Goal: Communication & Community: Answer question/provide support

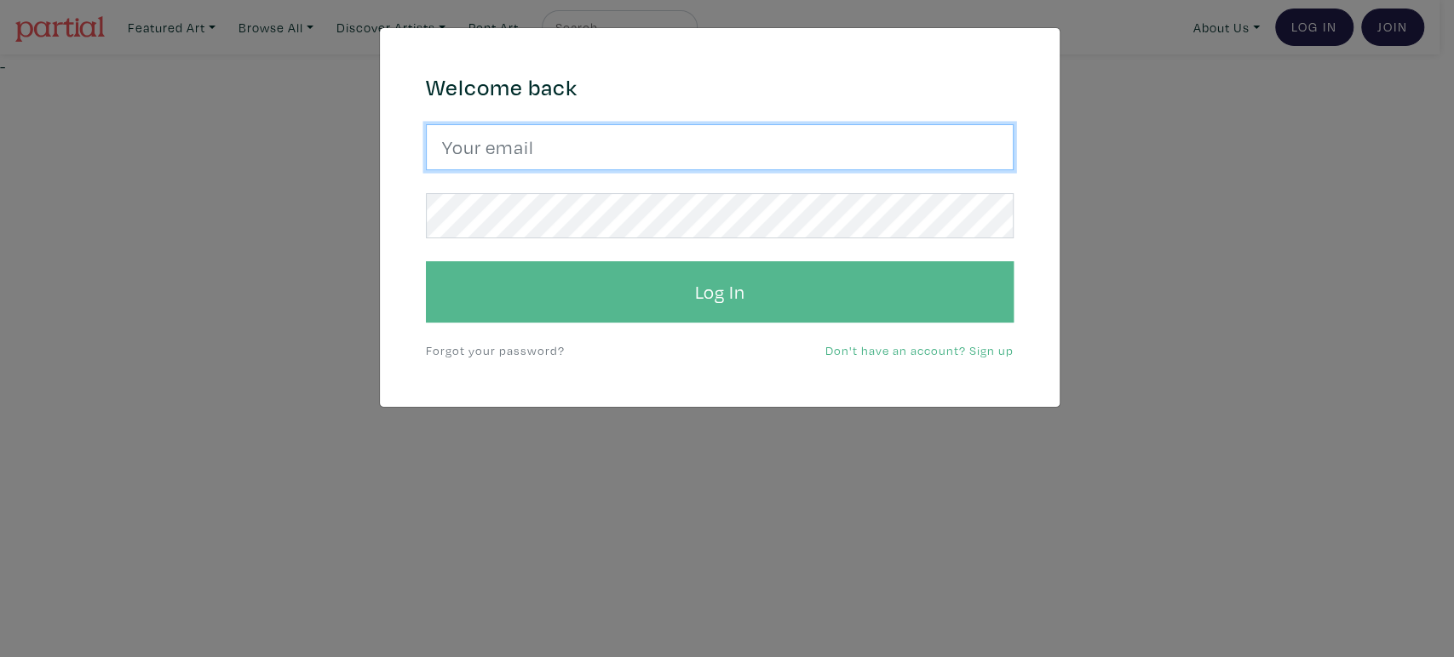
type input "gulayalpayart@gmail.com"
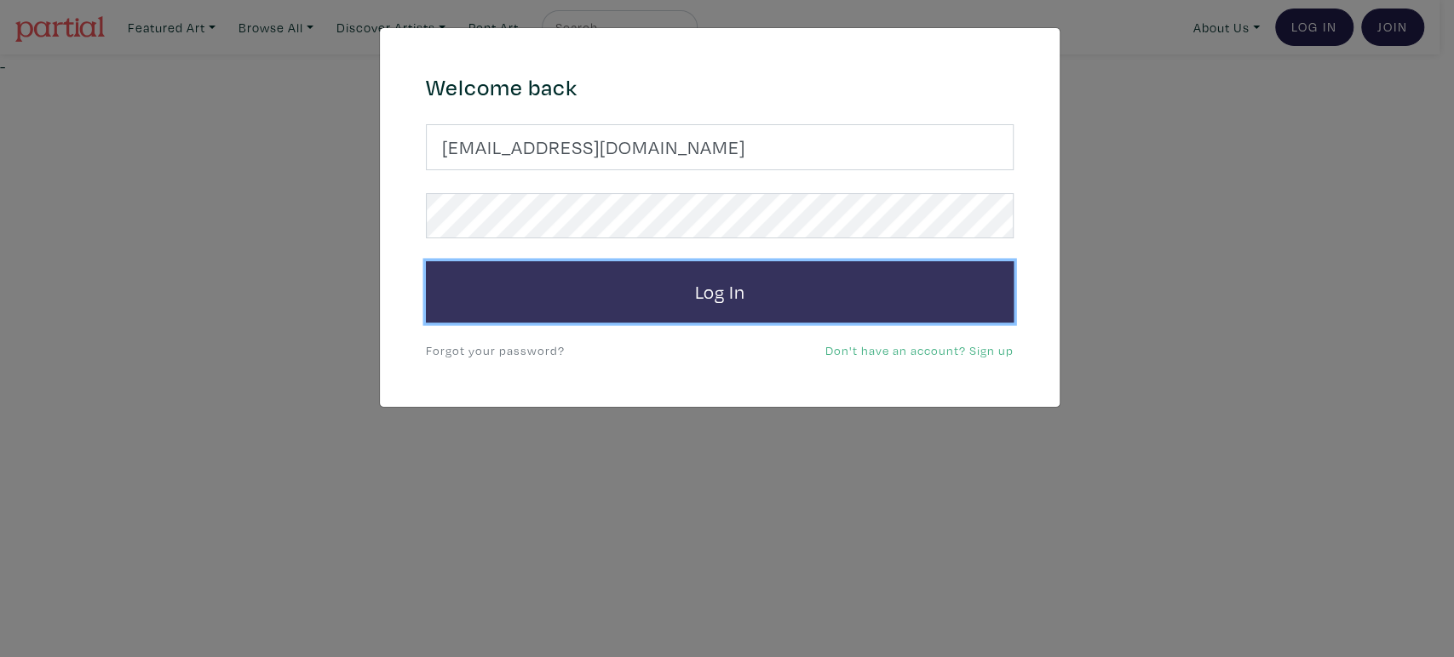
click at [616, 310] on button "Log In" at bounding box center [720, 291] width 588 height 61
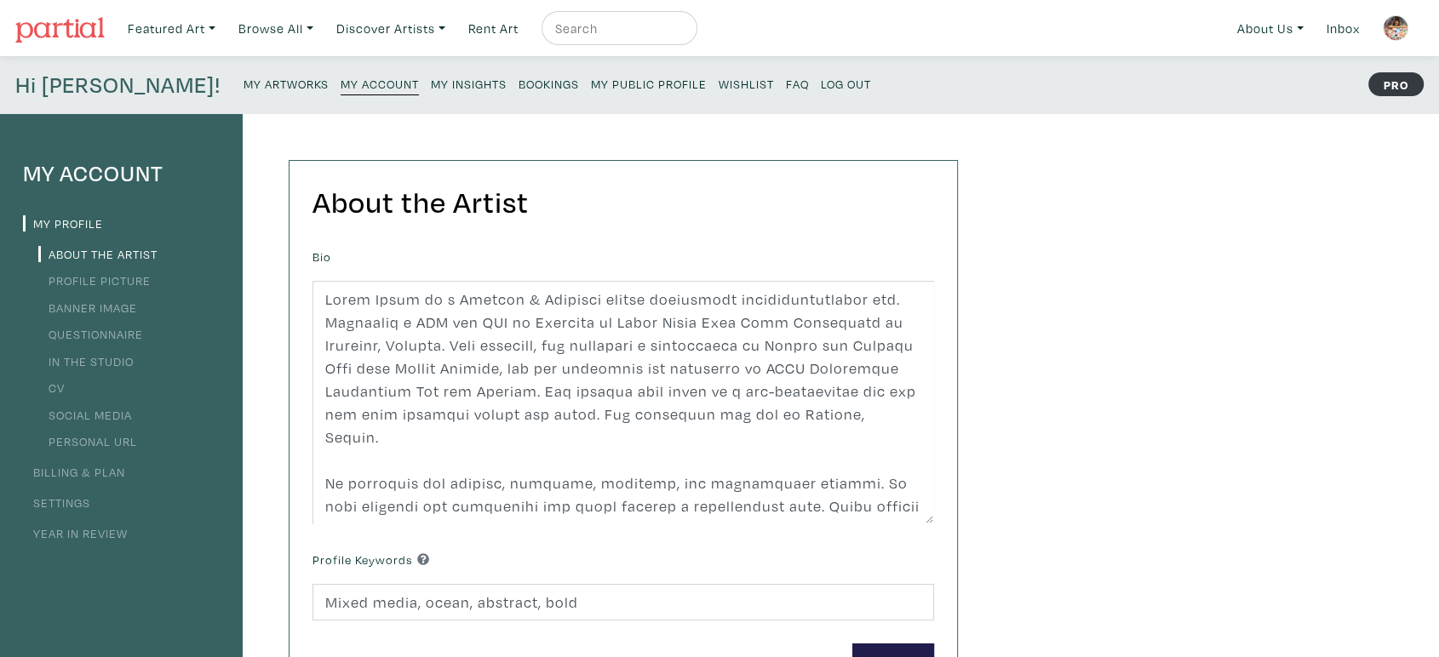
click at [519, 83] on small "Bookings" at bounding box center [549, 84] width 60 height 16
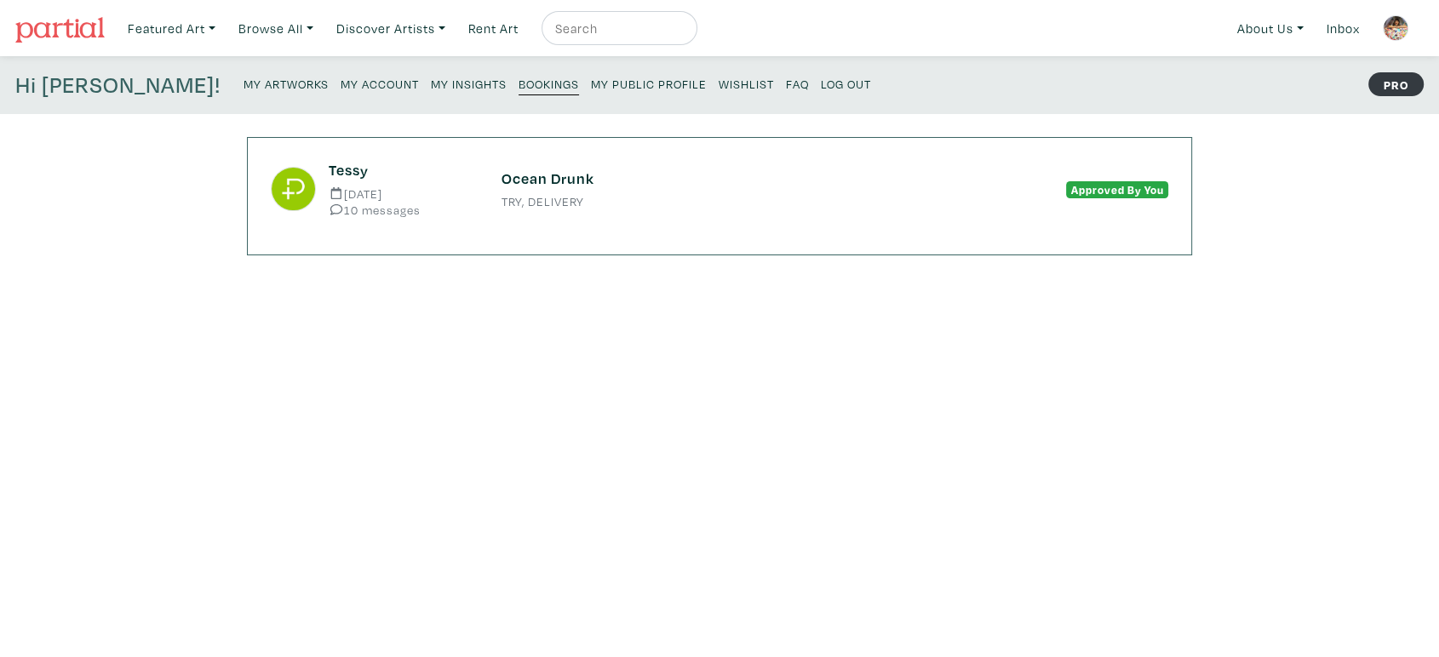
click at [644, 198] on small "TRY, DELIVERY" at bounding box center [720, 202] width 436 height 12
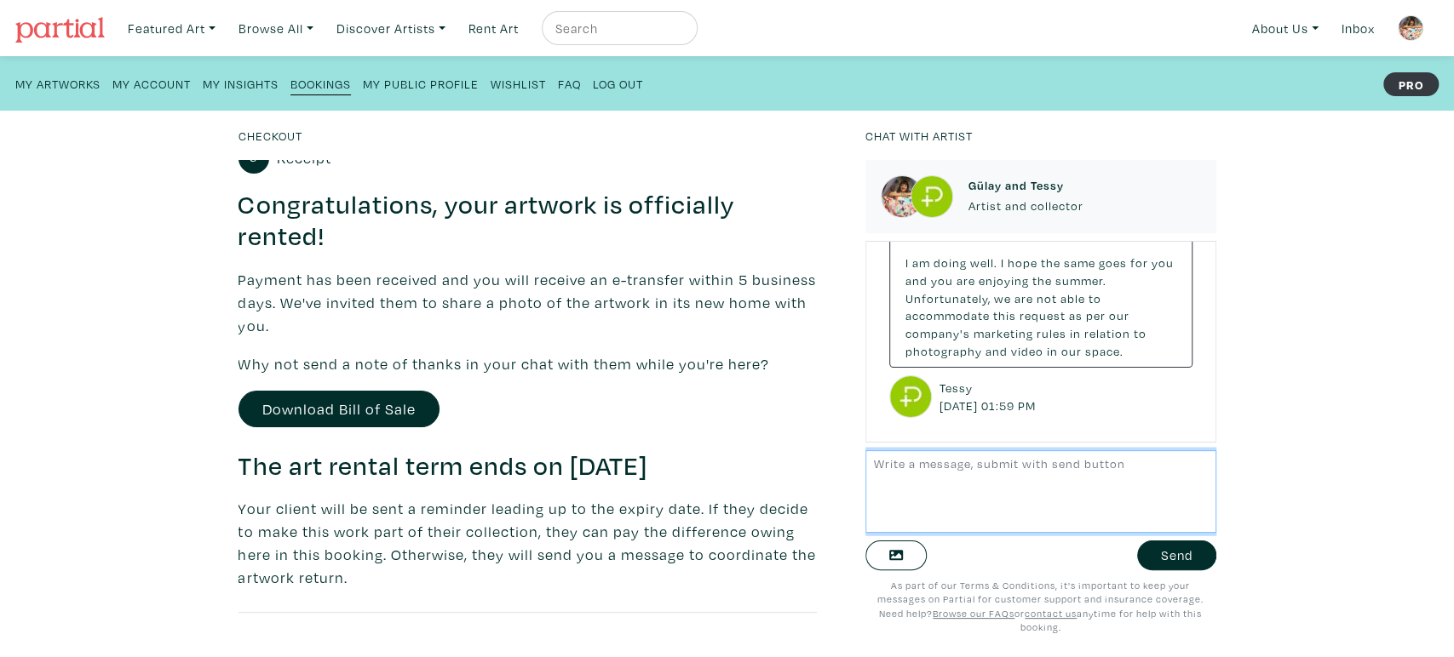
scroll to position [259, 0]
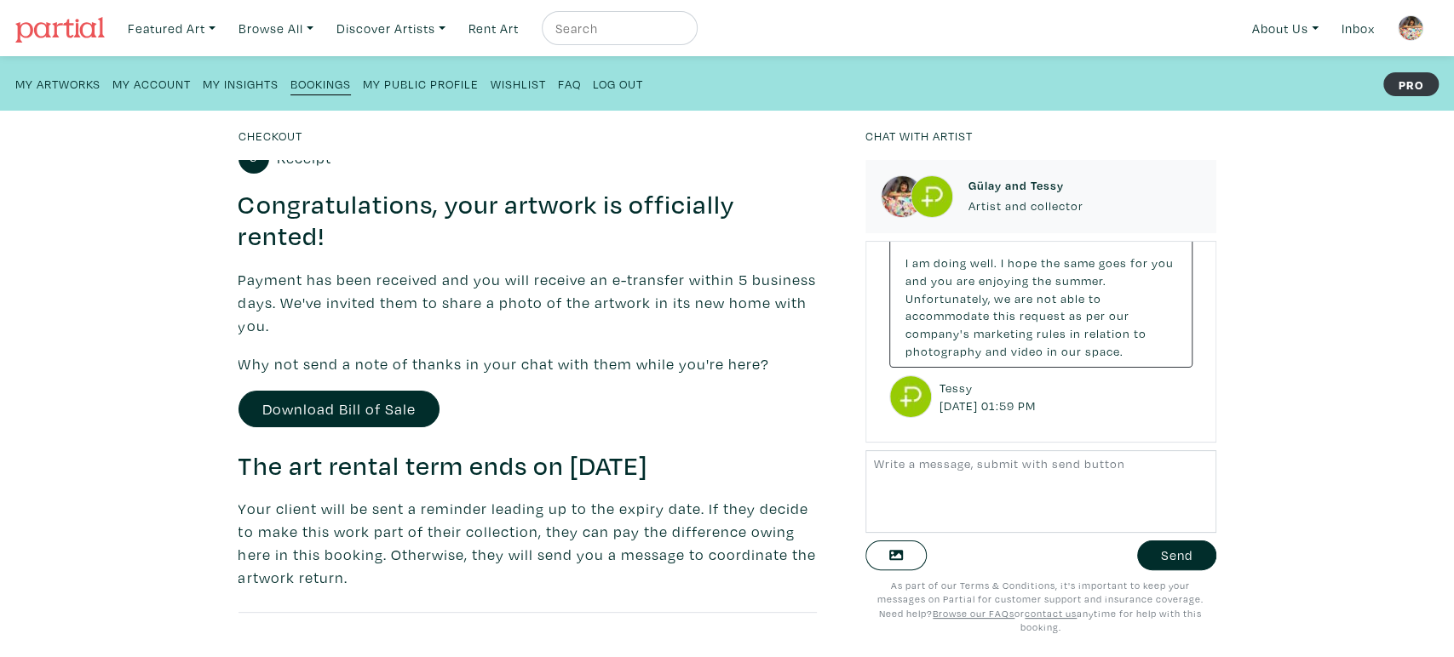
drag, startPoint x: 233, startPoint y: 468, endPoint x: 759, endPoint y: 468, distance: 525.4
click at [759, 468] on div "Checkout Ocean Drunk Gülay Alpay $ 720.00 • Painting • mixed media on canvas • …" at bounding box center [539, 391] width 627 height 531
click at [759, 468] on h3 "The art rental term ends on [DATE]" at bounding box center [527, 466] width 578 height 32
drag, startPoint x: 772, startPoint y: 474, endPoint x: 242, endPoint y: 469, distance: 529.7
click at [242, 469] on h3 "The art rental term ends on [DATE]" at bounding box center [527, 466] width 578 height 32
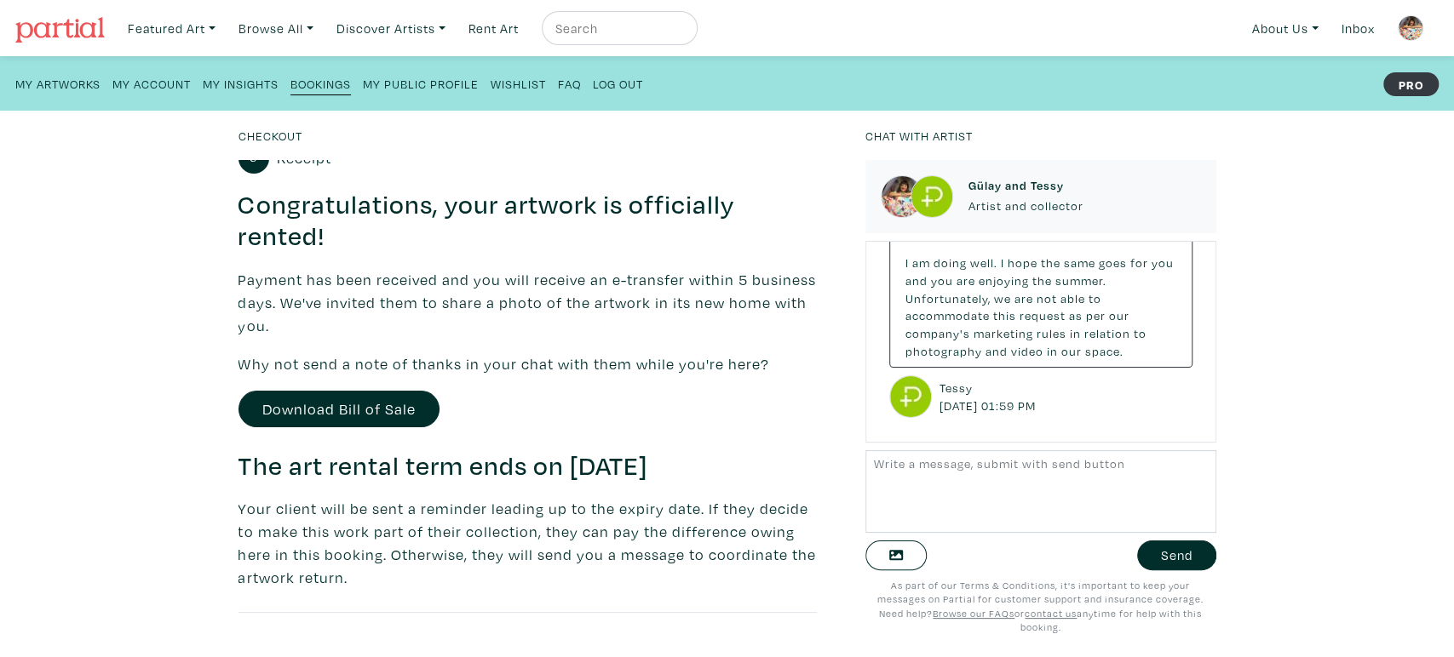
copy h3 "The art rental term ends on August 26, 2025"
click at [612, 518] on p "Your client will be sent a reminder leading up to the expiry date. If they deci…" at bounding box center [527, 543] width 578 height 92
drag, startPoint x: 697, startPoint y: 512, endPoint x: 687, endPoint y: 570, distance: 58.7
click at [687, 570] on p "Your client will be sent a reminder leading up to the expiry date. If they deci…" at bounding box center [527, 543] width 578 height 92
copy p "If they decide to make this work part of their collection, they can pay the dif…"
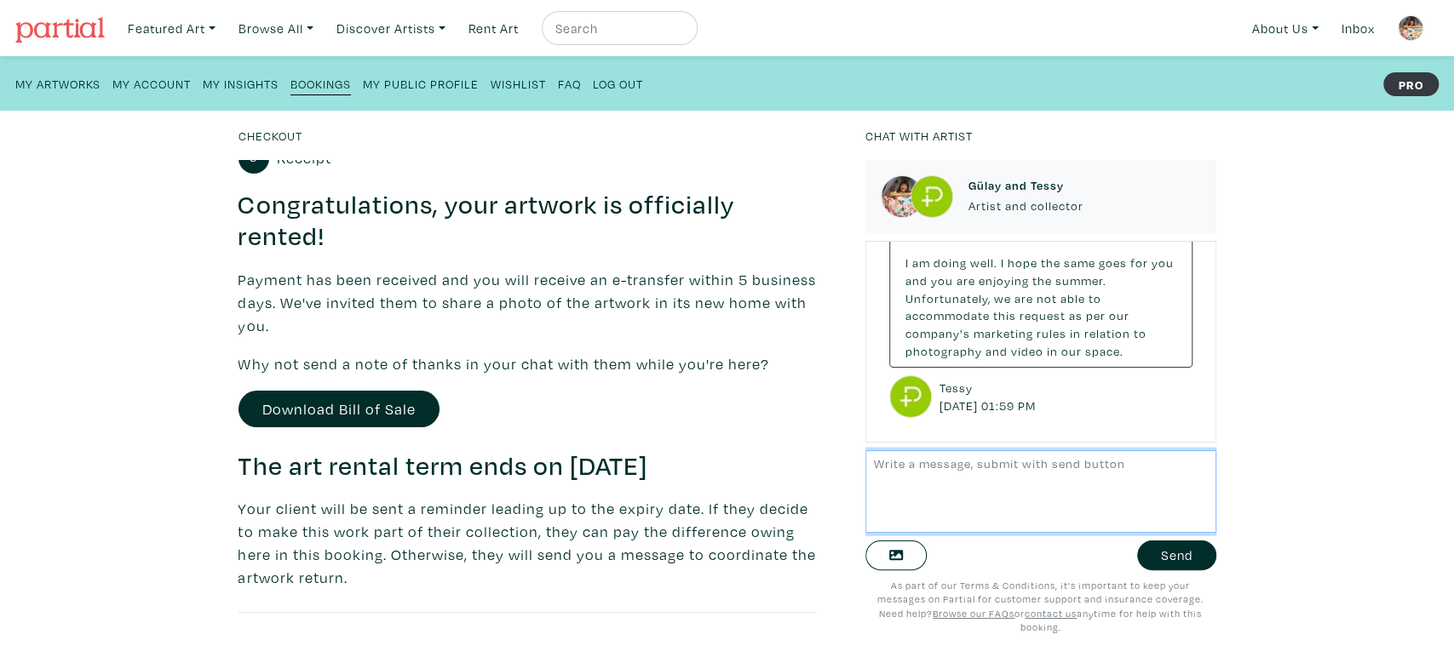
click at [989, 477] on textarea at bounding box center [1040, 491] width 351 height 83
paste textarea "Ocean Drunk – Art Rental Term Ending August 26, 2025 Hi Tessy, I hope you’re do…"
drag, startPoint x: 947, startPoint y: 526, endPoint x: 831, endPoint y: 525, distance: 115.8
click at [831, 525] on div "Checkout Ocean Drunk Gülay Alpay $ 720.00 • Painting • mixed media on canvas • …" at bounding box center [726, 384] width 1505 height 547
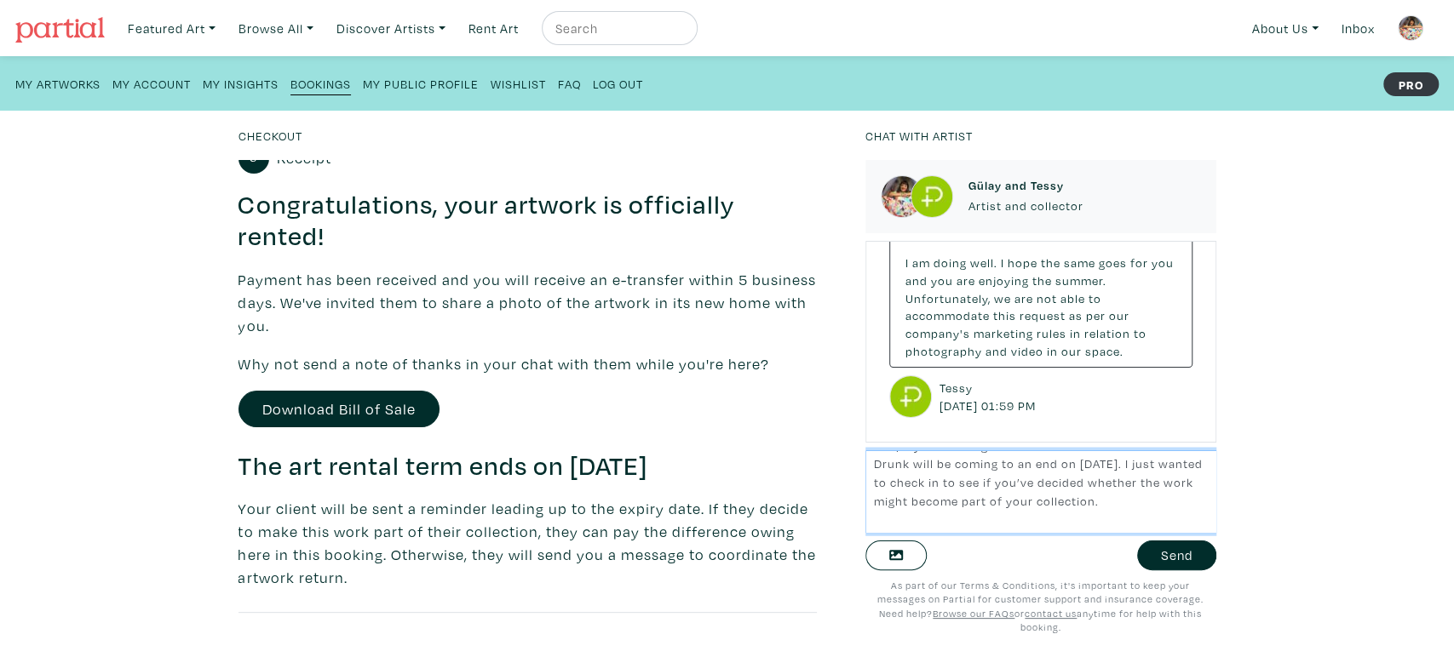
scroll to position [95, 0]
type textarea "Ocean Drunk – Art Rental Term Ending August 26, 2025 Hi Tessy, I hope you’re do…"
click at [1158, 555] on button "Send" at bounding box center [1176, 556] width 79 height 30
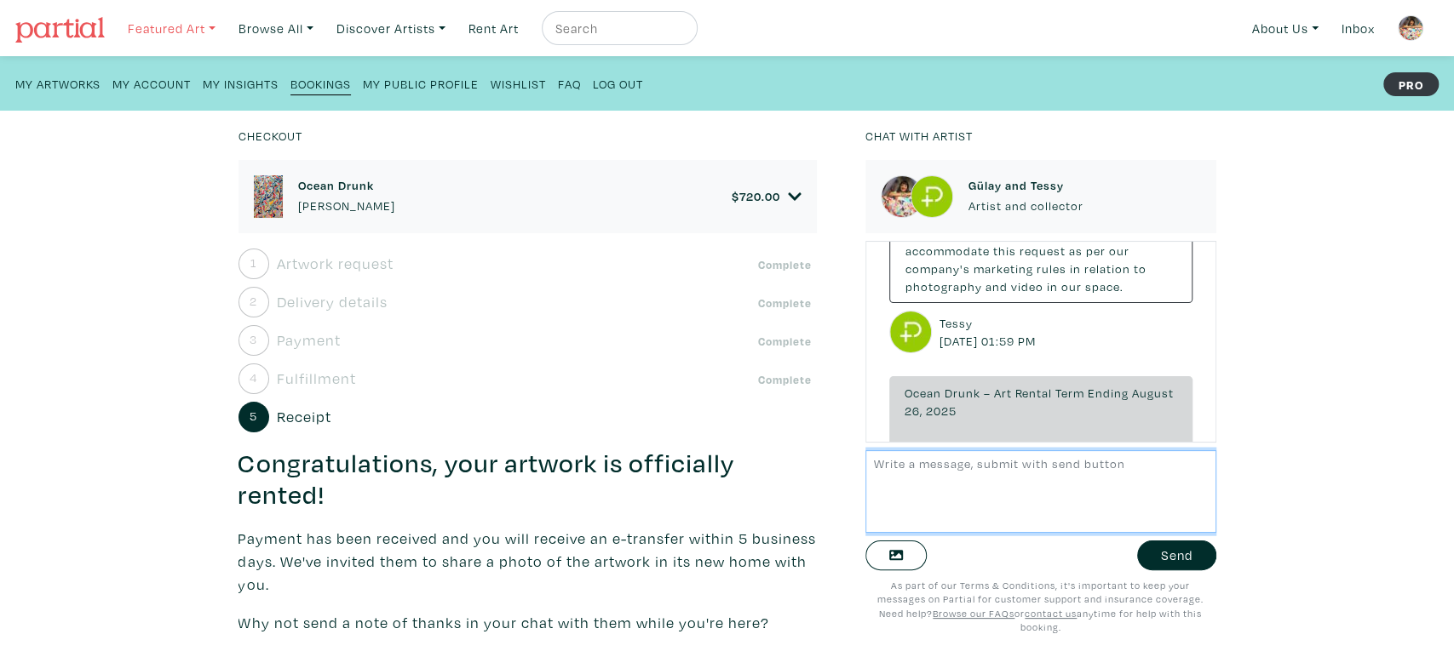
scroll to position [1885, 0]
